Goal: Communication & Community: Participate in discussion

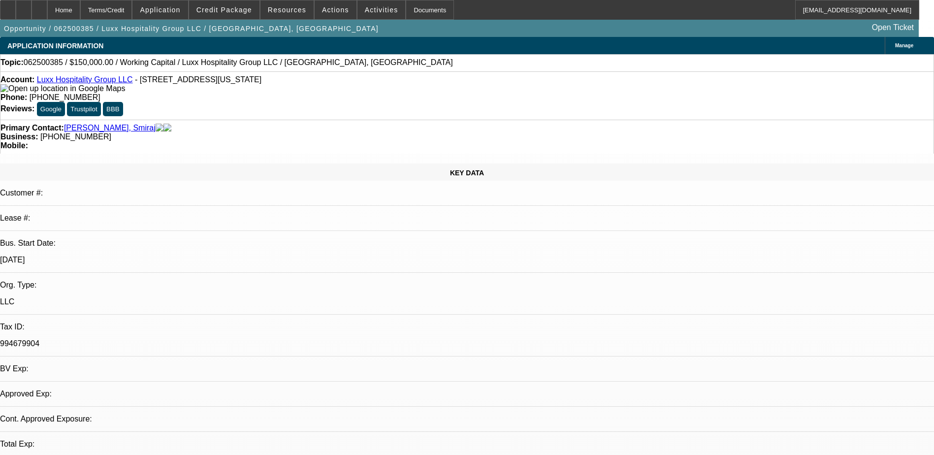
select select "0"
select select "1"
select select "2"
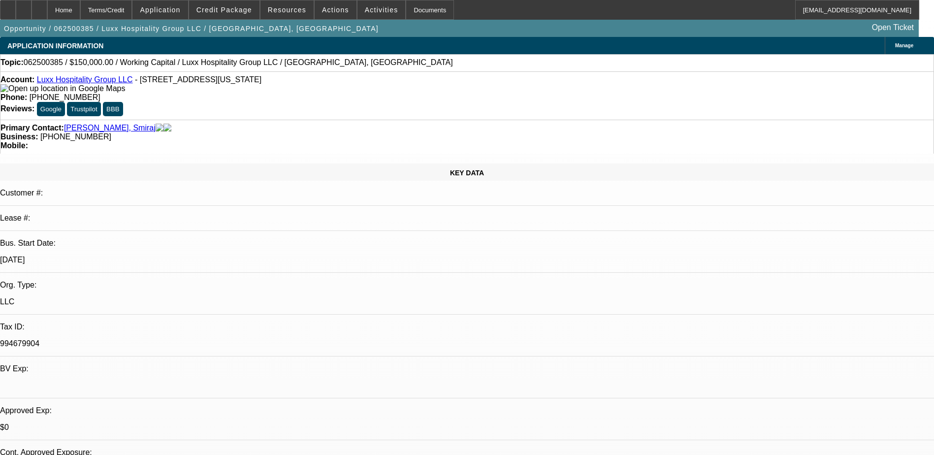
select select "6"
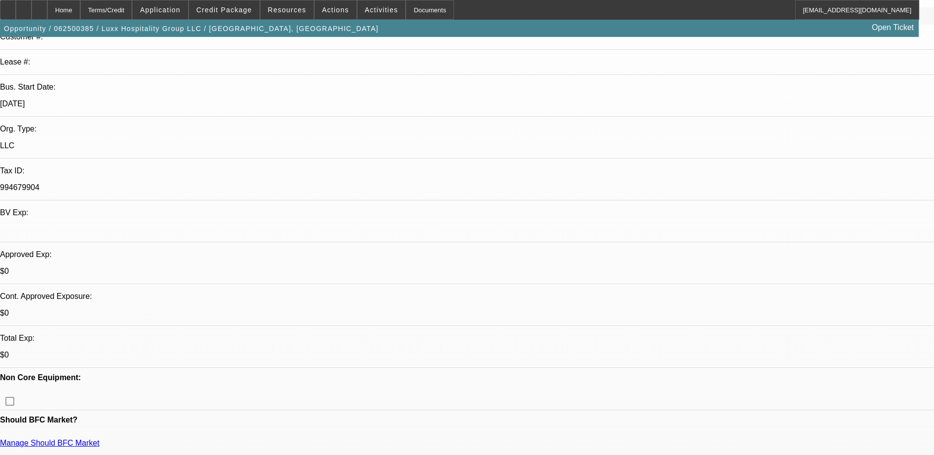
scroll to position [197, 0]
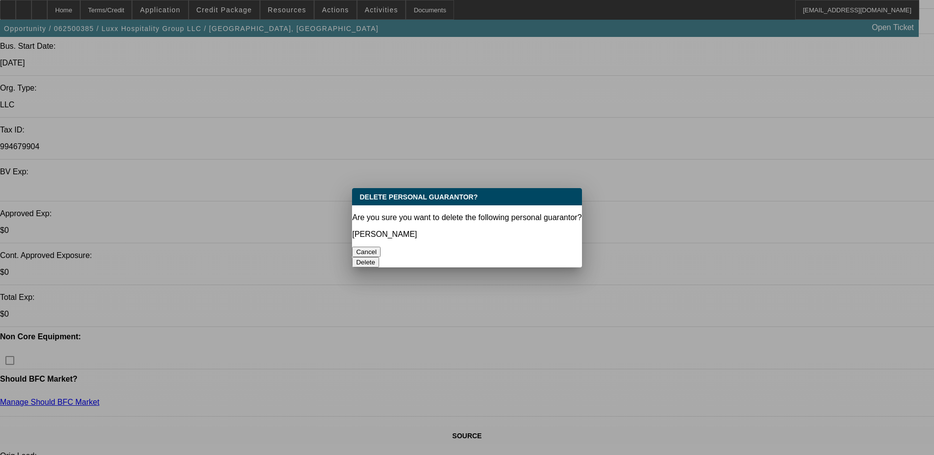
click at [379, 257] on button "Delete" at bounding box center [365, 262] width 27 height 10
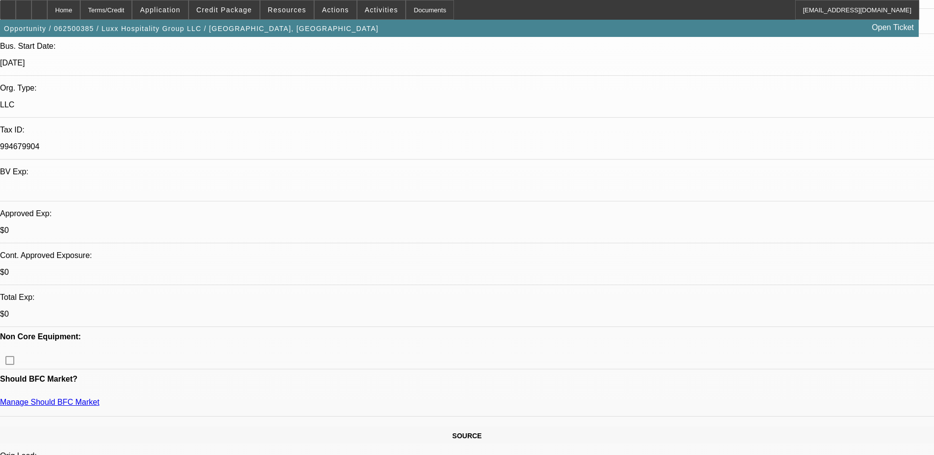
radio input "true"
type textarea "Talked with Adam, se requesting last 3 banks and DocuSign for him and Smiraj to…"
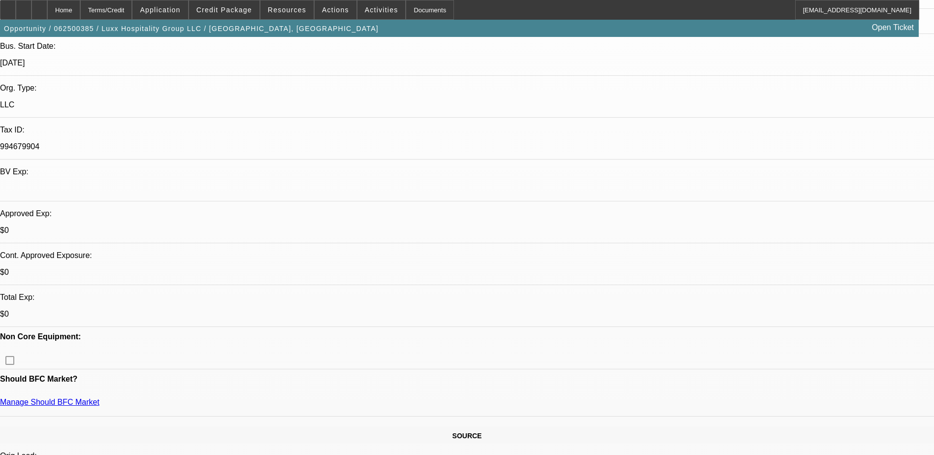
radio input "true"
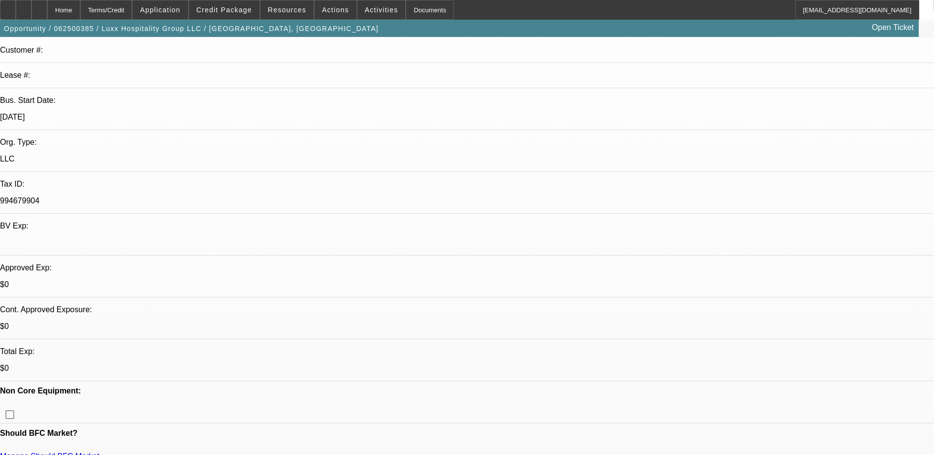
scroll to position [49, 0]
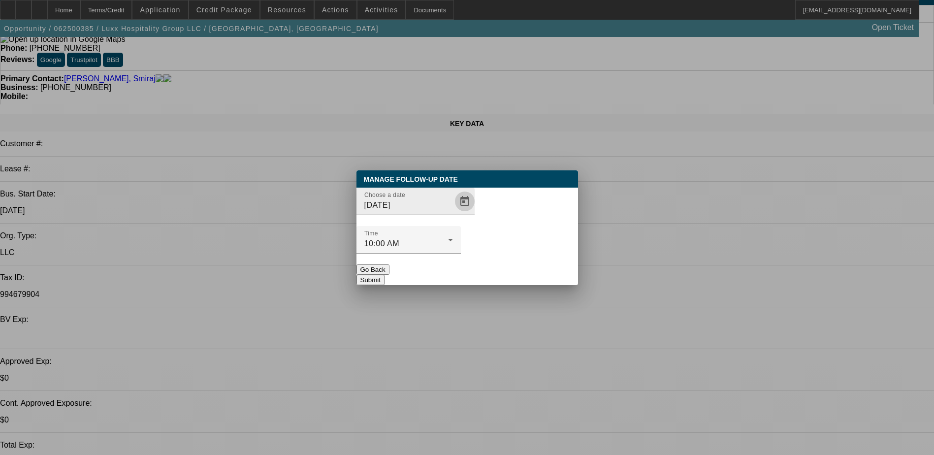
click at [453, 213] on span "Open calendar" at bounding box center [465, 202] width 24 height 24
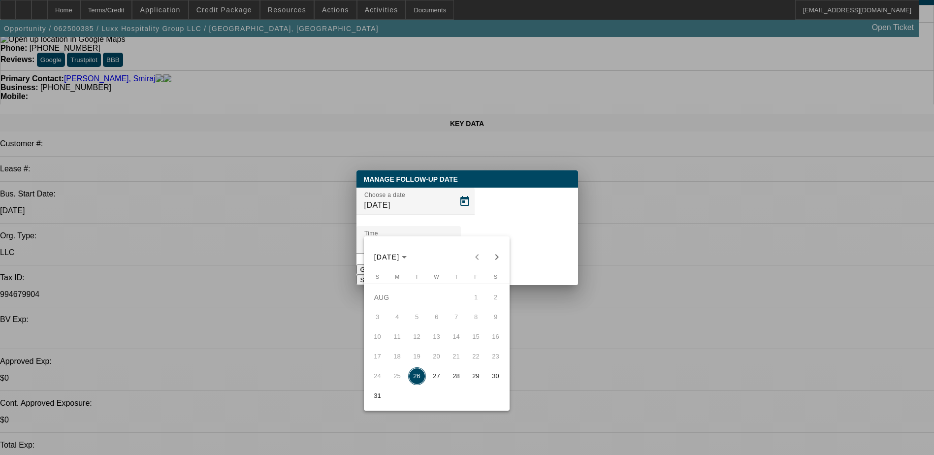
click at [459, 376] on span "28" at bounding box center [457, 376] width 18 height 18
type input "8/28/2025"
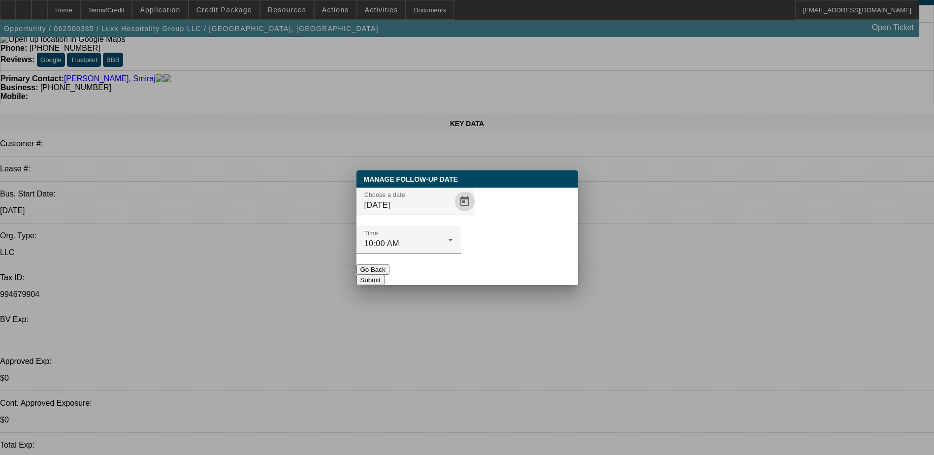
click at [385, 275] on button "Submit" at bounding box center [371, 280] width 28 height 10
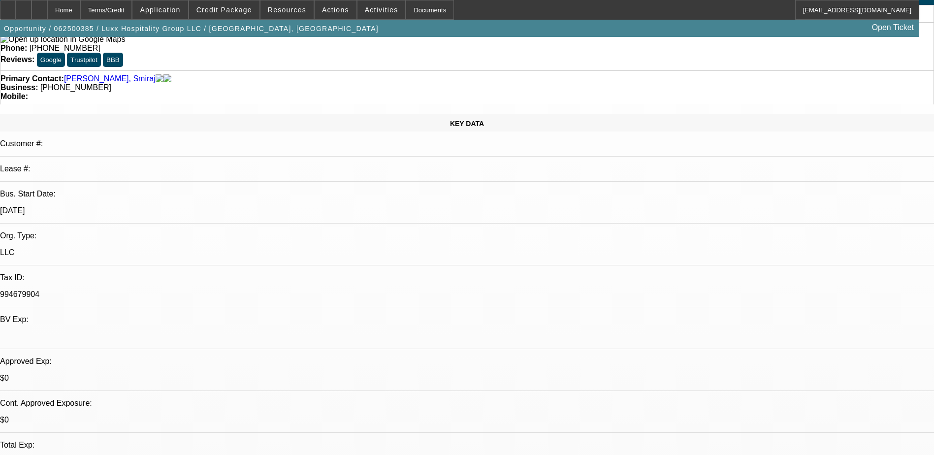
scroll to position [49, 0]
click at [252, 9] on span "Credit Package" at bounding box center [225, 10] width 56 height 8
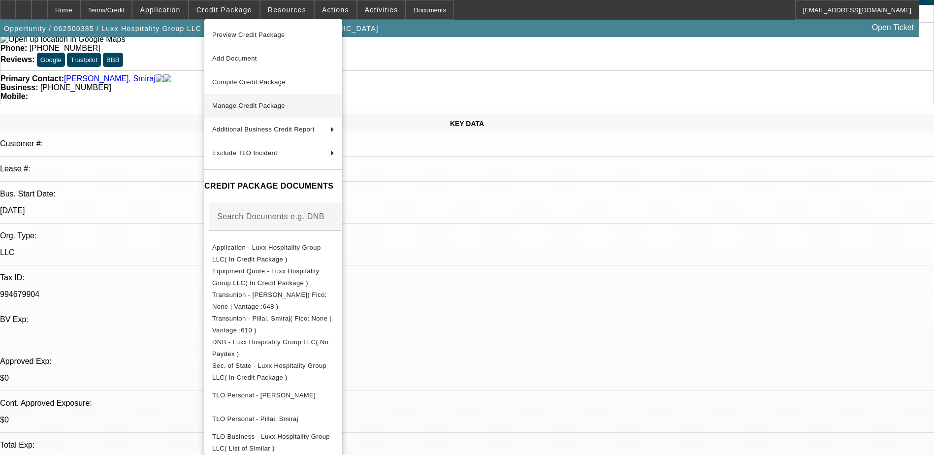
click at [262, 105] on span "Manage Credit Package" at bounding box center [248, 105] width 73 height 7
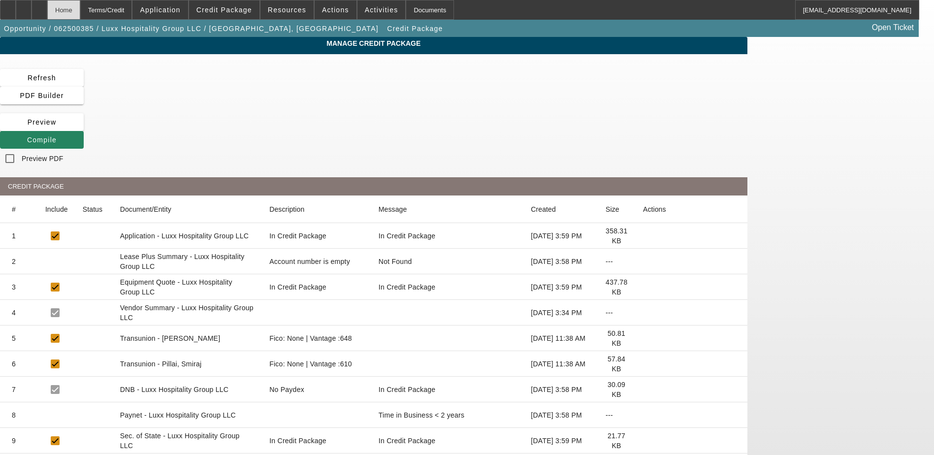
click at [80, 12] on div "Home" at bounding box center [63, 10] width 33 height 20
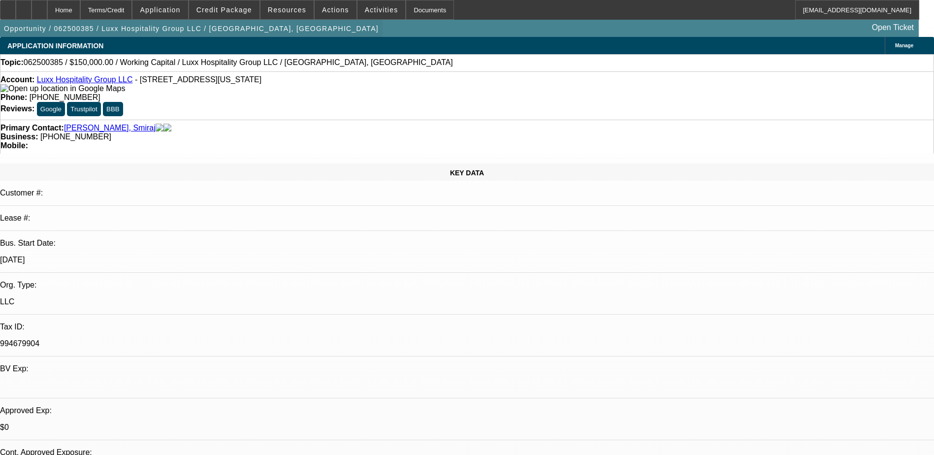
select select "0"
select select "2"
select select "0"
select select "6"
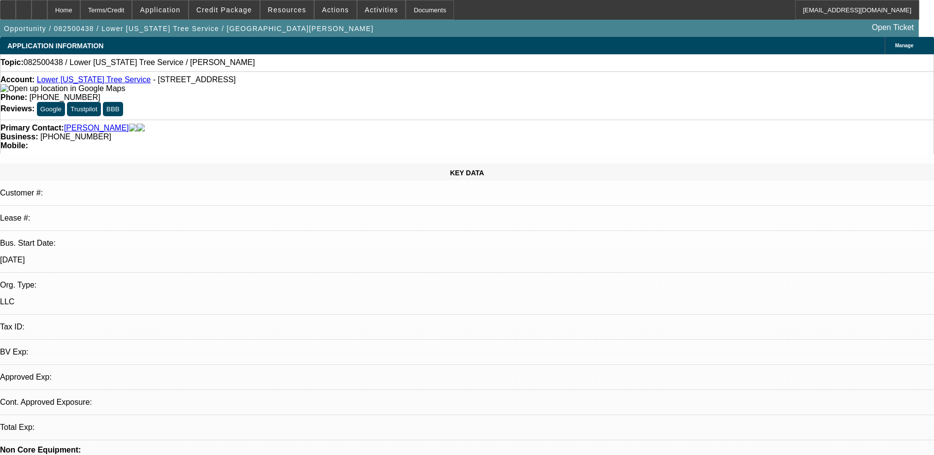
select select "0"
select select "2"
select select "0.1"
select select "1"
select select "2"
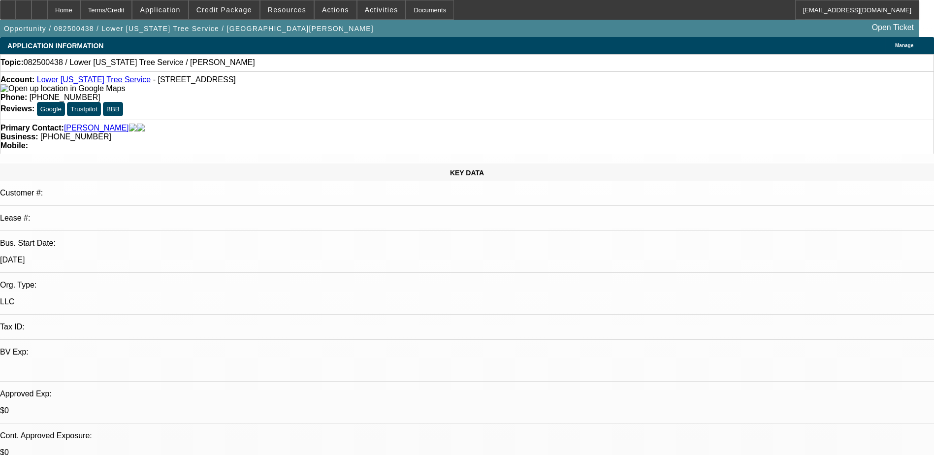
select select "4"
drag, startPoint x: 387, startPoint y: 80, endPoint x: 343, endPoint y: 83, distance: 44.5
click at [343, 93] on div "Phone: (850) 288-2092" at bounding box center [466, 97] width 933 height 9
copy span "[PHONE_NUMBER]"
click at [229, 14] on span at bounding box center [224, 10] width 70 height 24
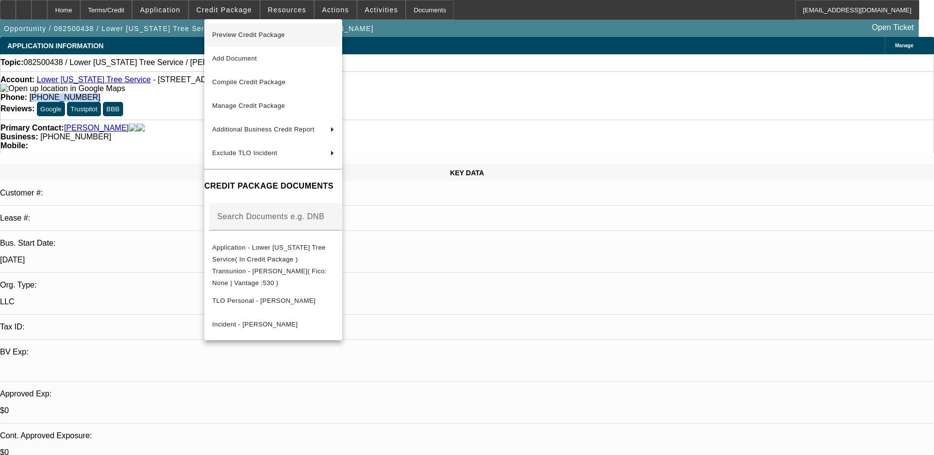
click at [281, 33] on span "Preview Credit Package" at bounding box center [248, 34] width 73 height 7
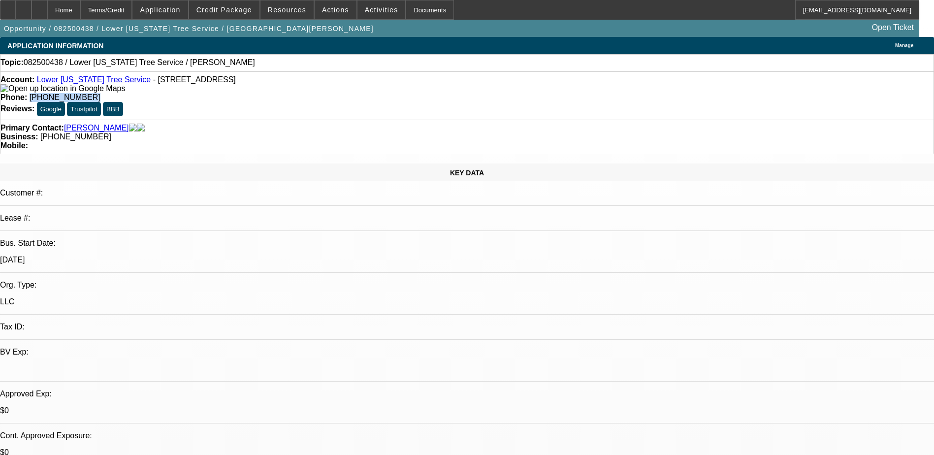
radio input "true"
type textarea "LVM"
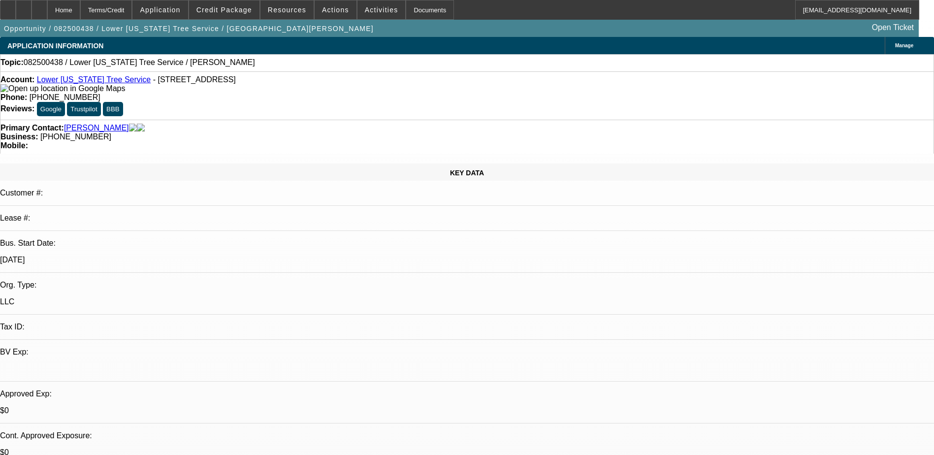
radio input "true"
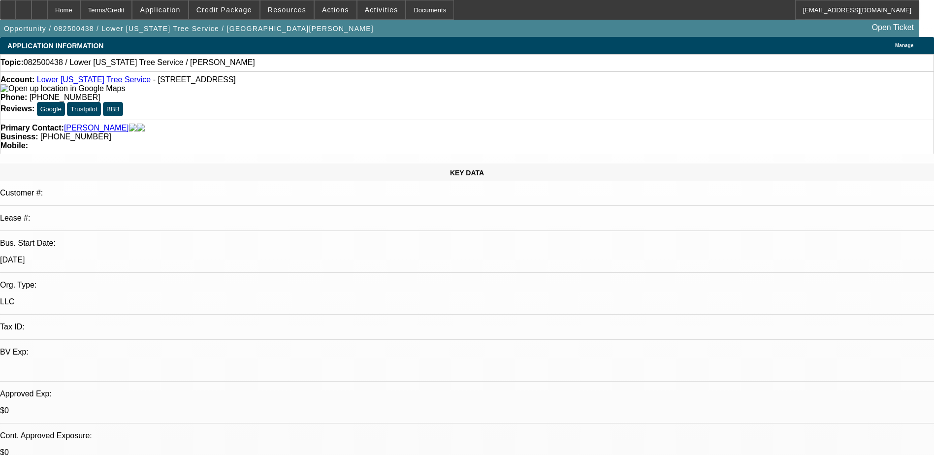
click at [47, 14] on div at bounding box center [40, 10] width 16 height 20
select select "0"
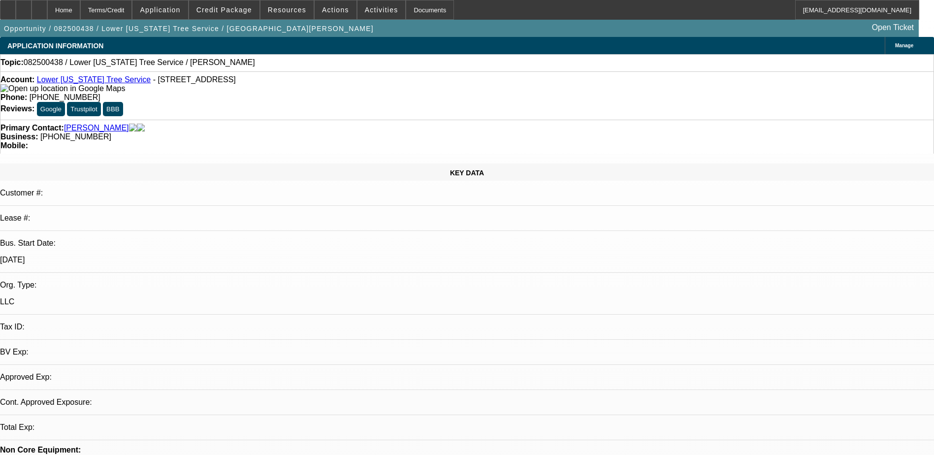
select select "2"
select select "0.1"
select select "1"
select select "2"
select select "4"
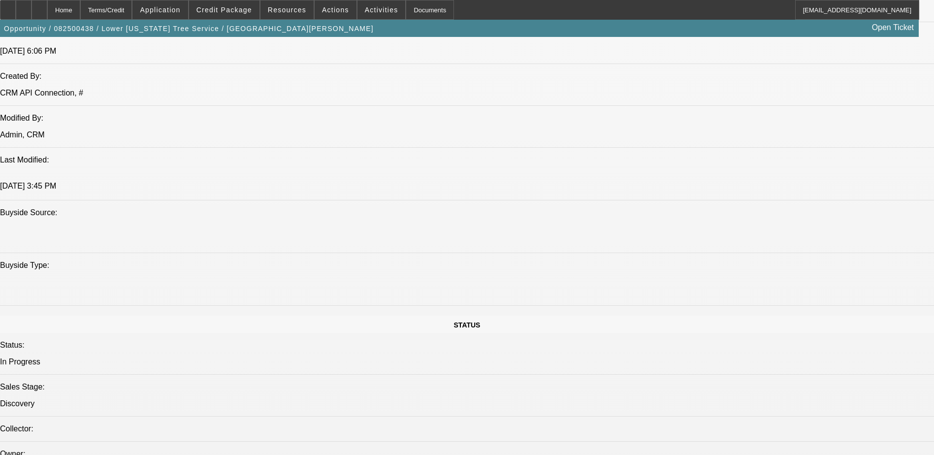
scroll to position [837, 0]
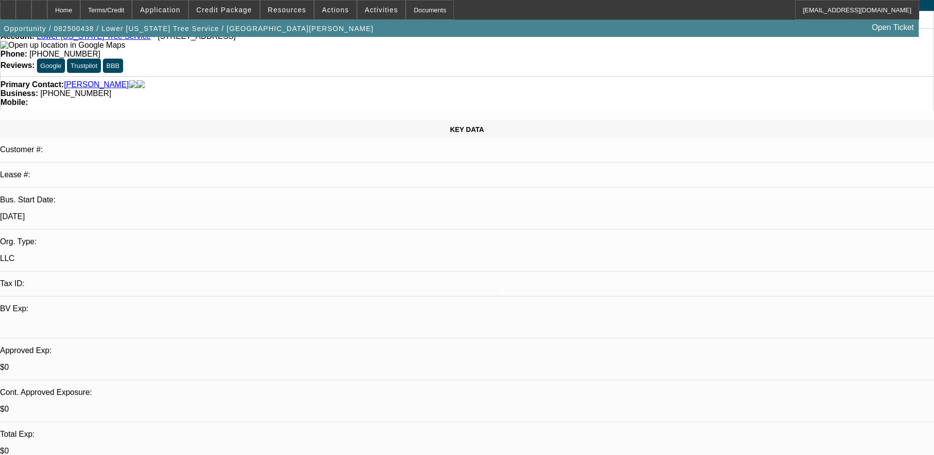
scroll to position [0, 0]
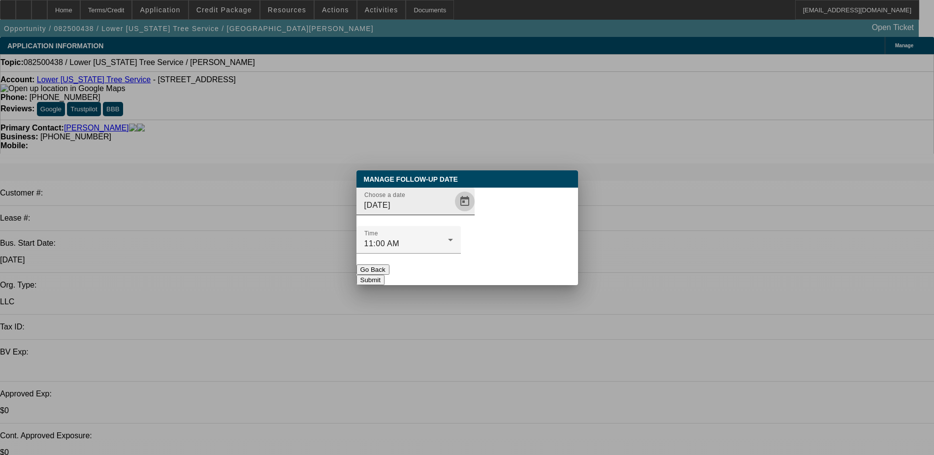
click at [453, 213] on span "Open calendar" at bounding box center [465, 202] width 24 height 24
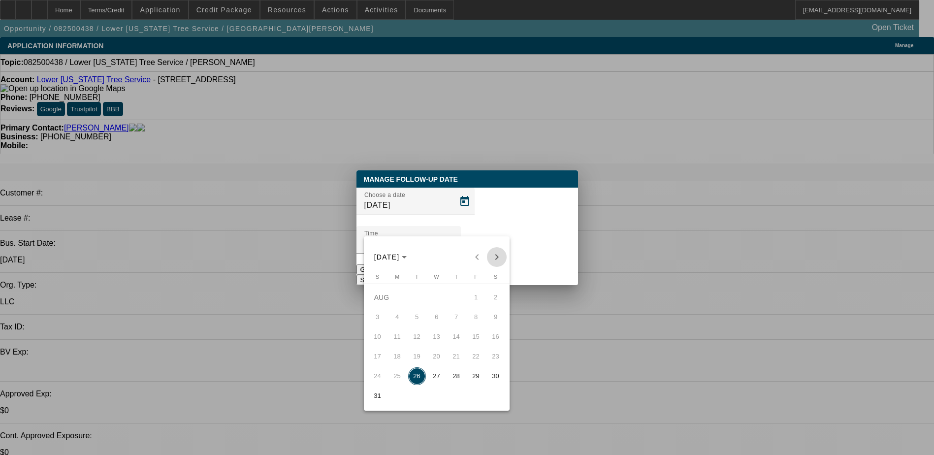
click at [498, 261] on span "Next month" at bounding box center [497, 257] width 20 height 20
click at [420, 316] on span "2" at bounding box center [417, 317] width 18 height 18
type input "9/2/2025"
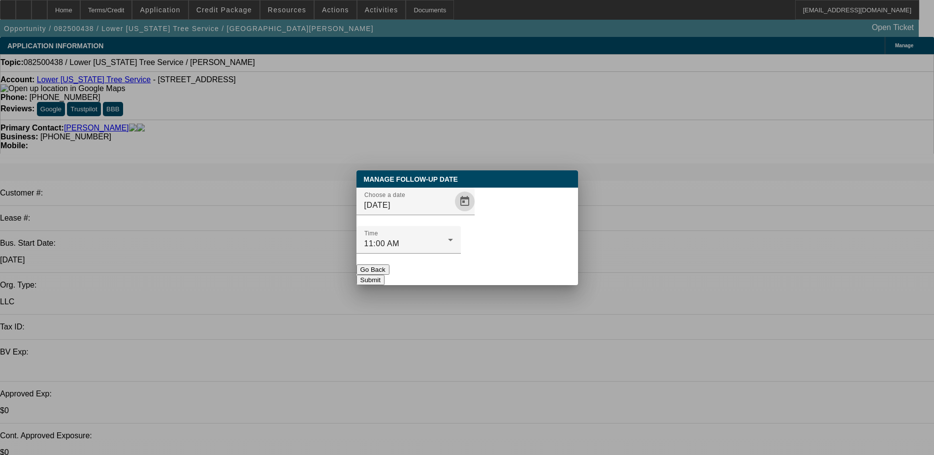
click at [385, 275] on button "Submit" at bounding box center [371, 280] width 28 height 10
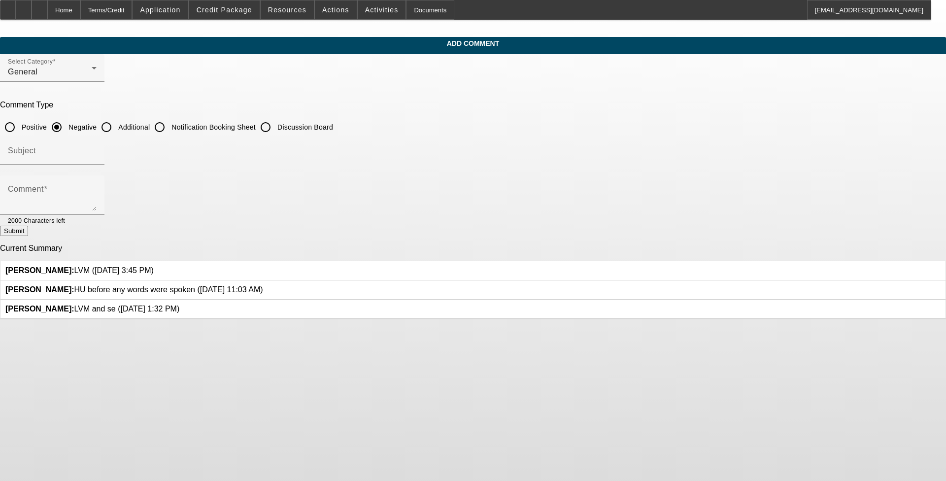
click at [154, 266] on icon at bounding box center [154, 266] width 0 height 0
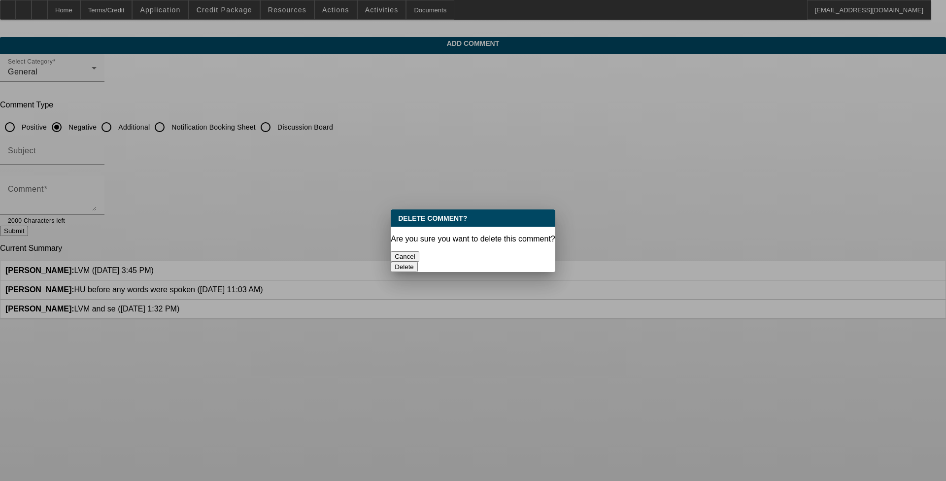
click at [393, 262] on button "Delete" at bounding box center [404, 267] width 27 height 10
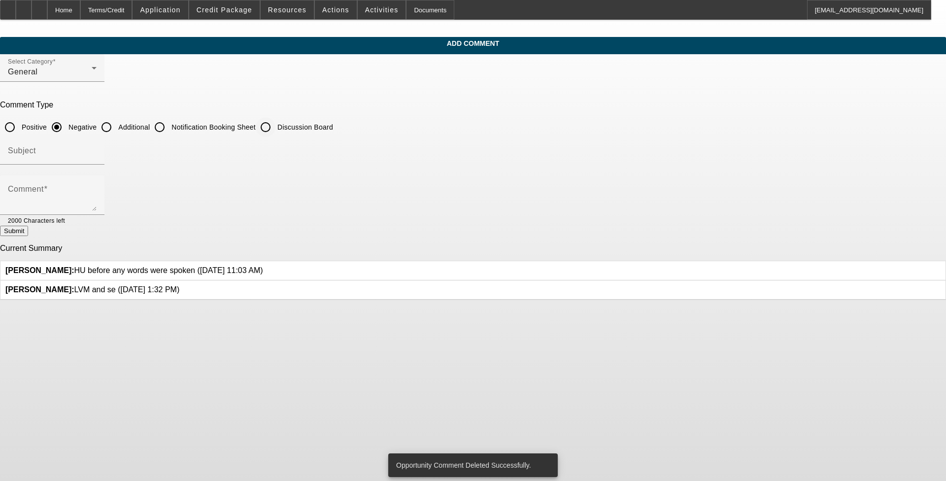
click at [275, 126] on input "Discussion Board" at bounding box center [266, 127] width 20 height 20
radio input "true"
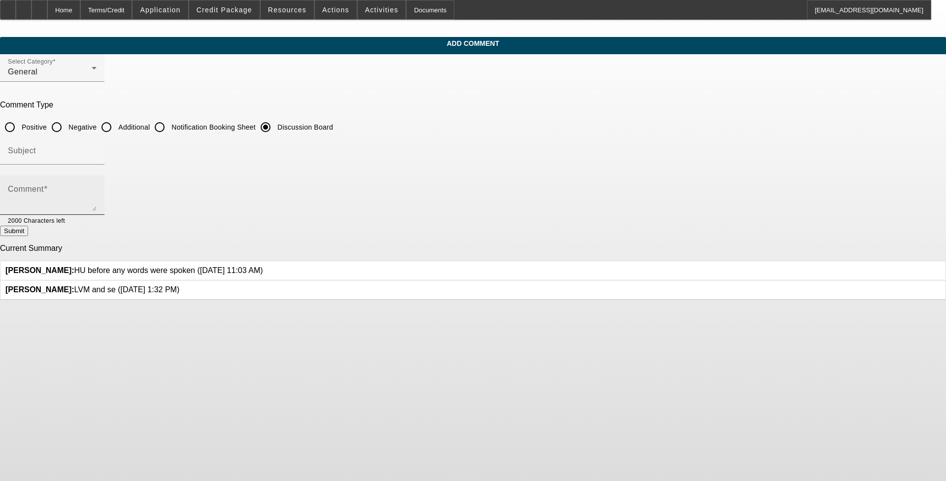
click at [97, 185] on div "Comment" at bounding box center [52, 194] width 89 height 39
type textarea "LVM se"
click at [28, 234] on button "Submit" at bounding box center [14, 231] width 28 height 10
radio input "true"
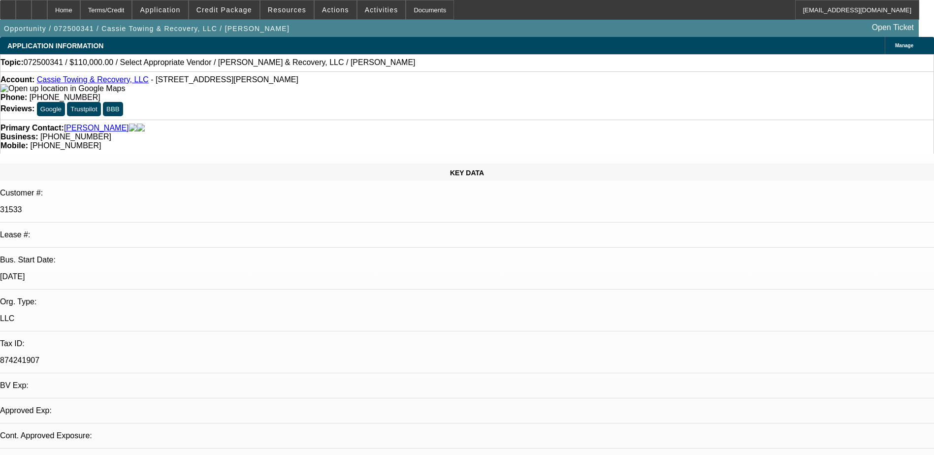
select select "0"
select select "2"
select select "0.1"
select select "1"
select select "2"
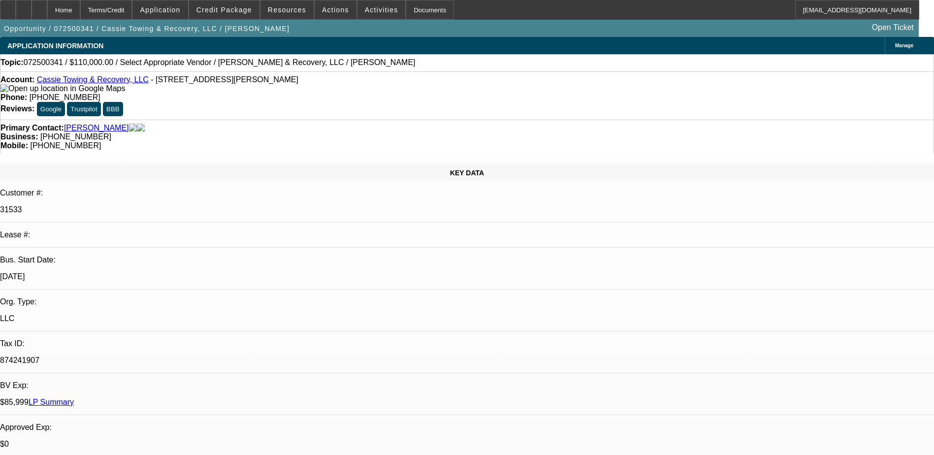
select select "4"
